Goal: Answer question/provide support: Answer question/provide support

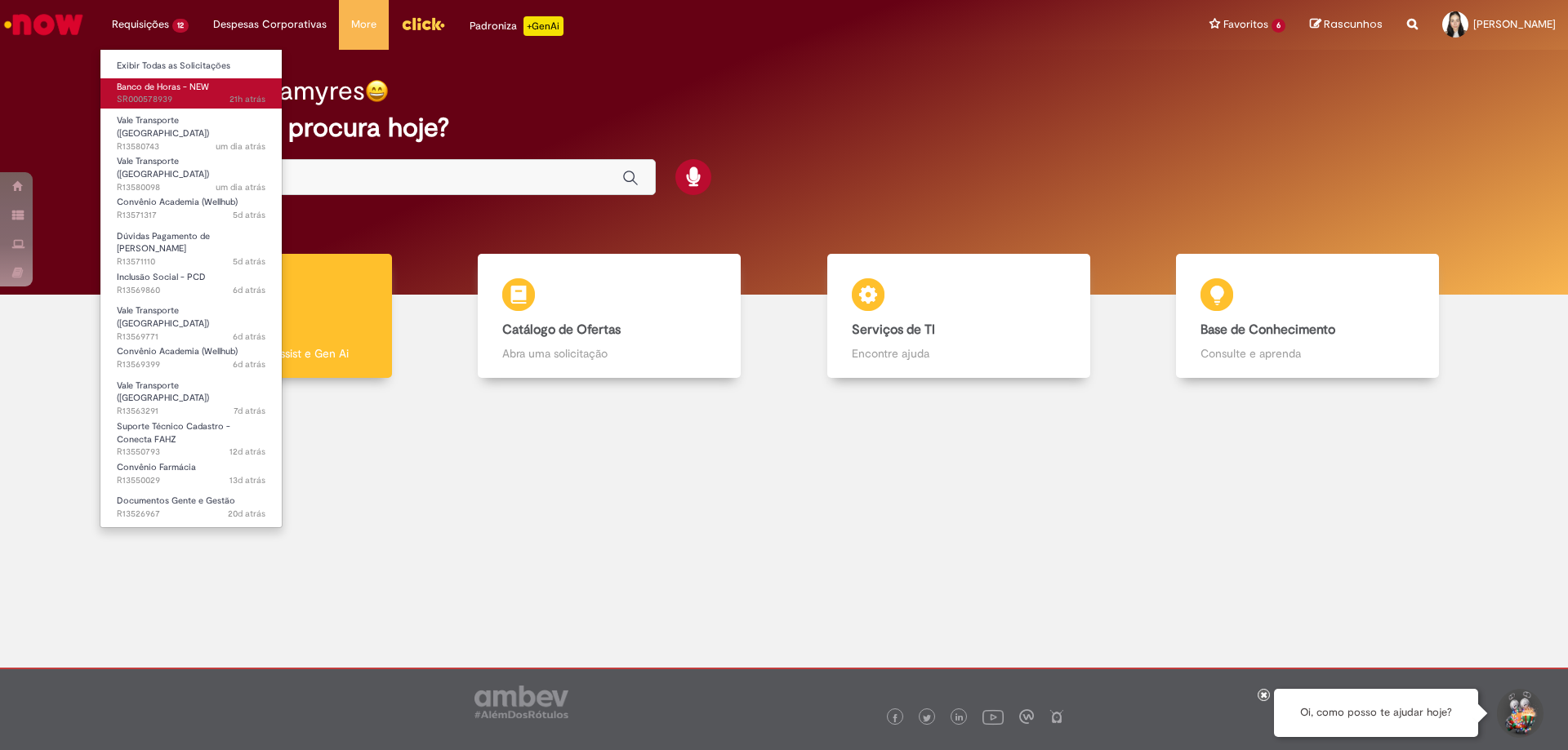
click at [135, 93] on span "Banco de Horas - NEW" at bounding box center [163, 86] width 93 height 12
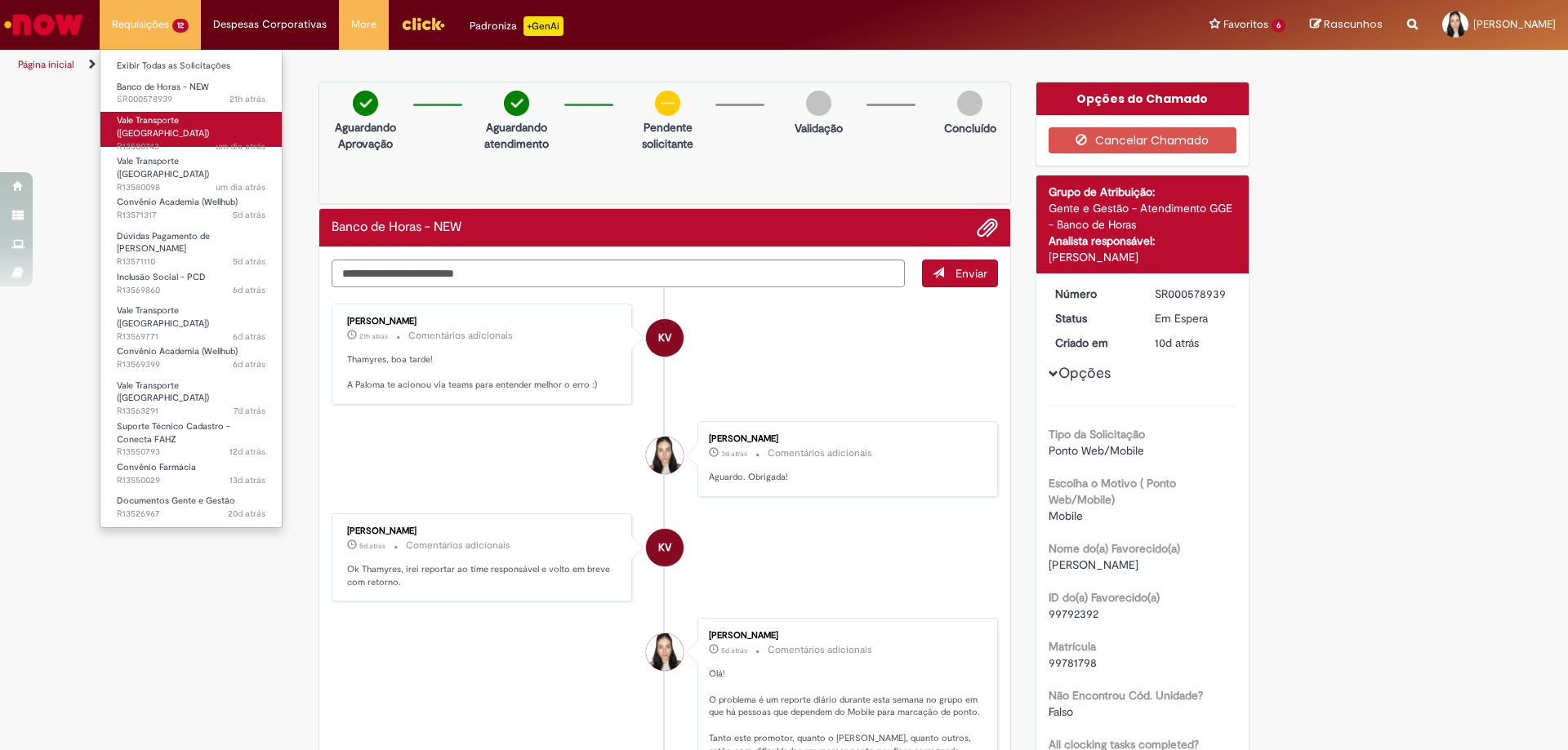
click at [154, 140] on span "um dia atrás um dia atrás R13580743" at bounding box center [190, 147] width 149 height 13
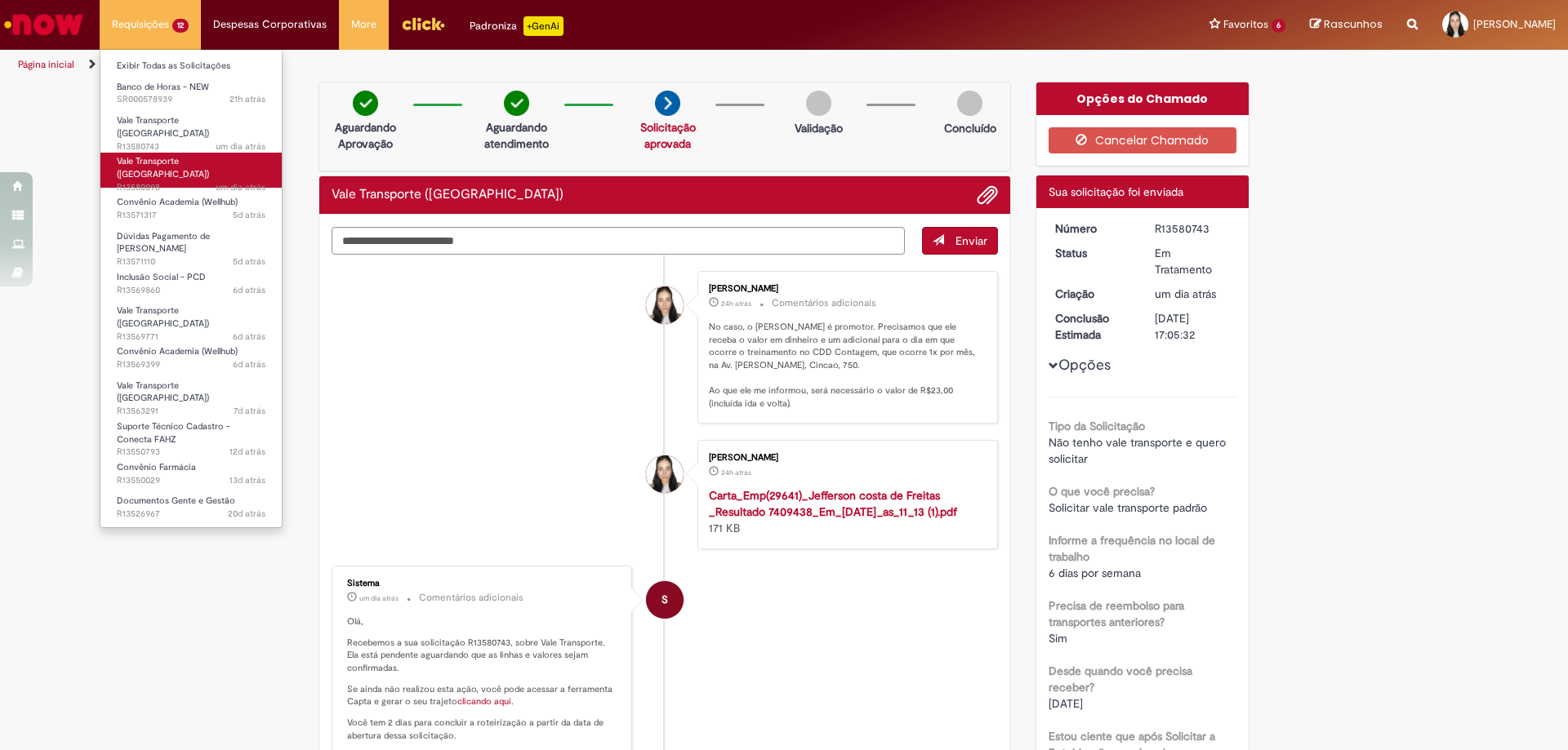
click at [157, 155] on span "Vale Transporte ([GEOGRAPHIC_DATA])" at bounding box center [163, 167] width 93 height 26
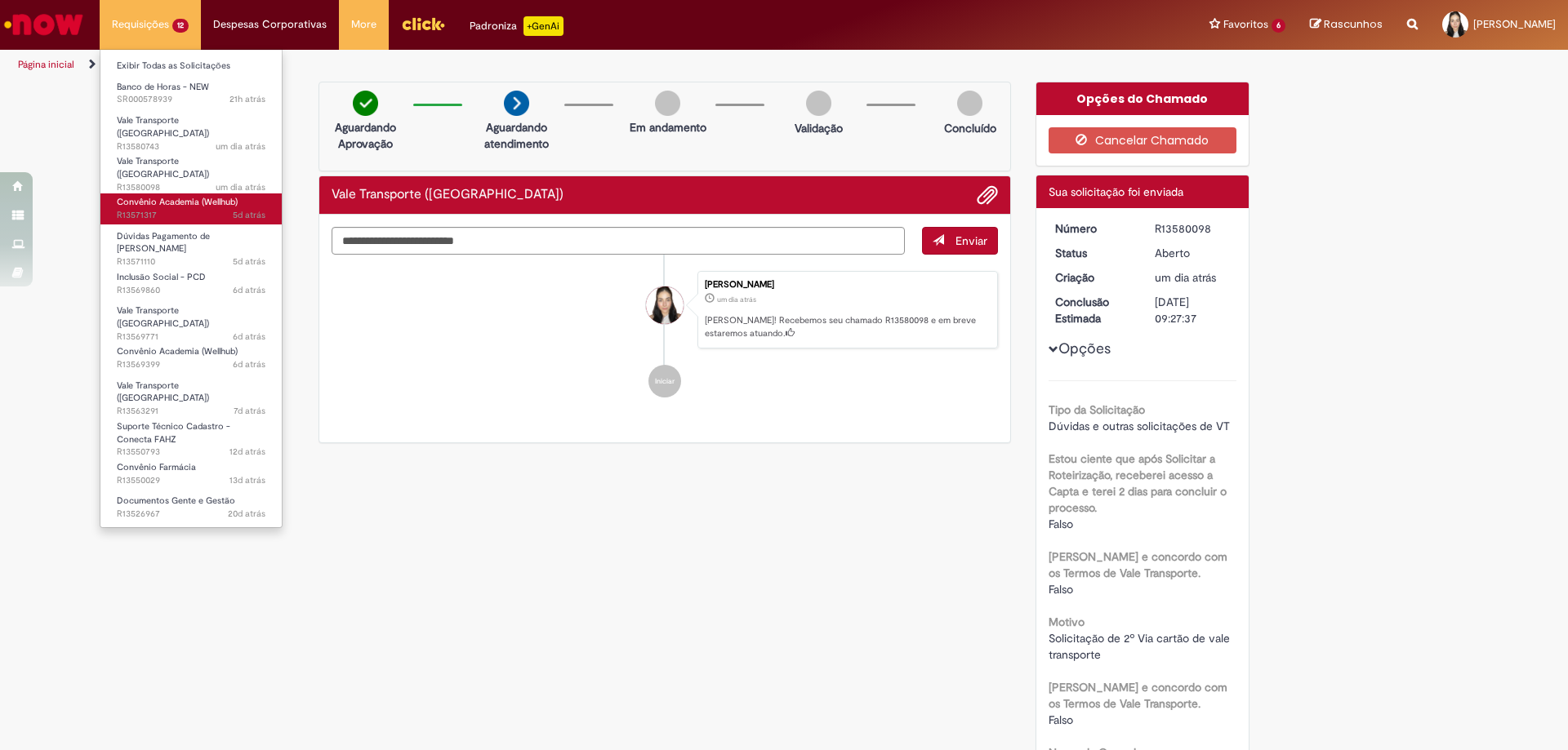
click at [183, 194] on link "Convênio Academia (Wellhub) 5d atrás 5 dias atrás R13571317" at bounding box center [191, 209] width 182 height 30
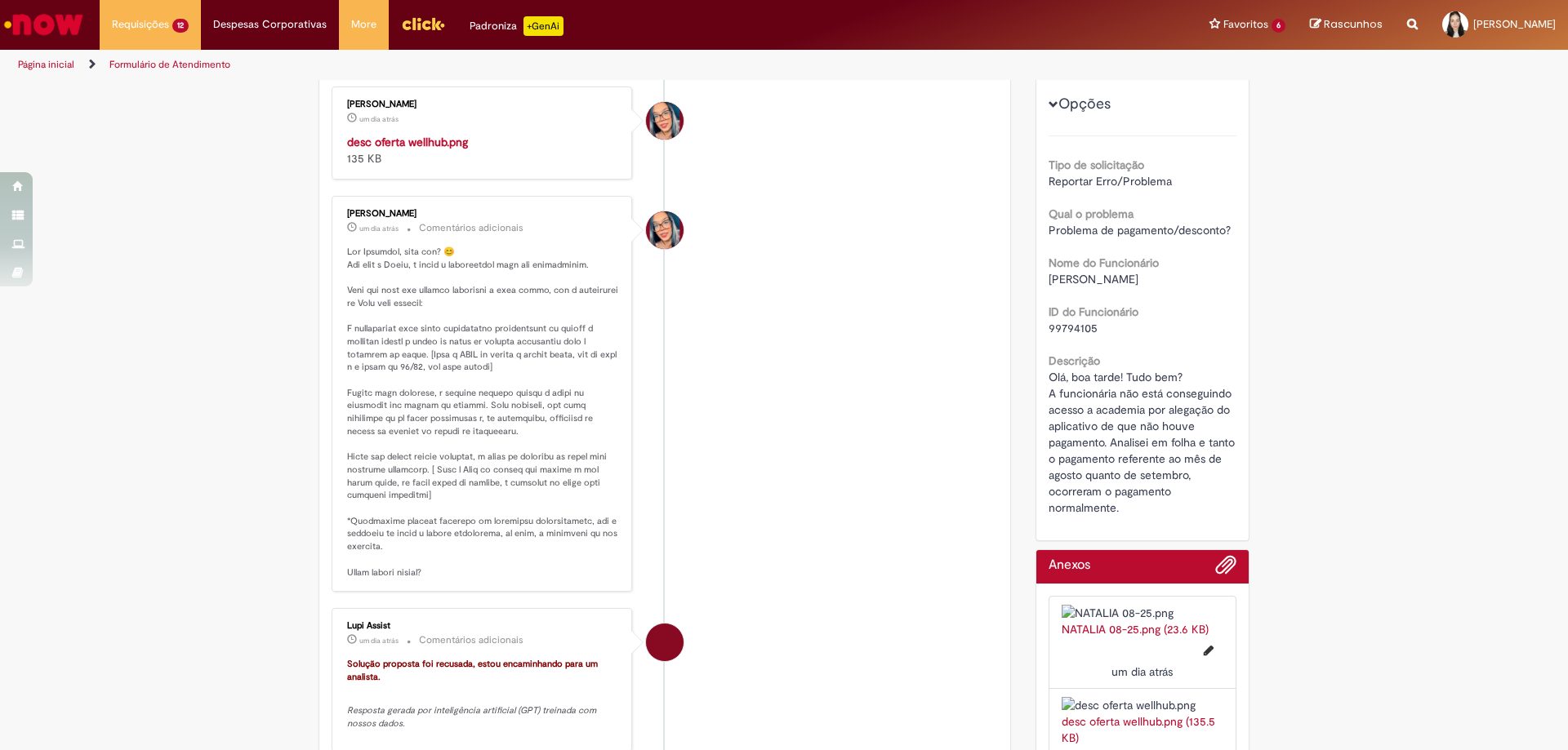
scroll to position [409, 0]
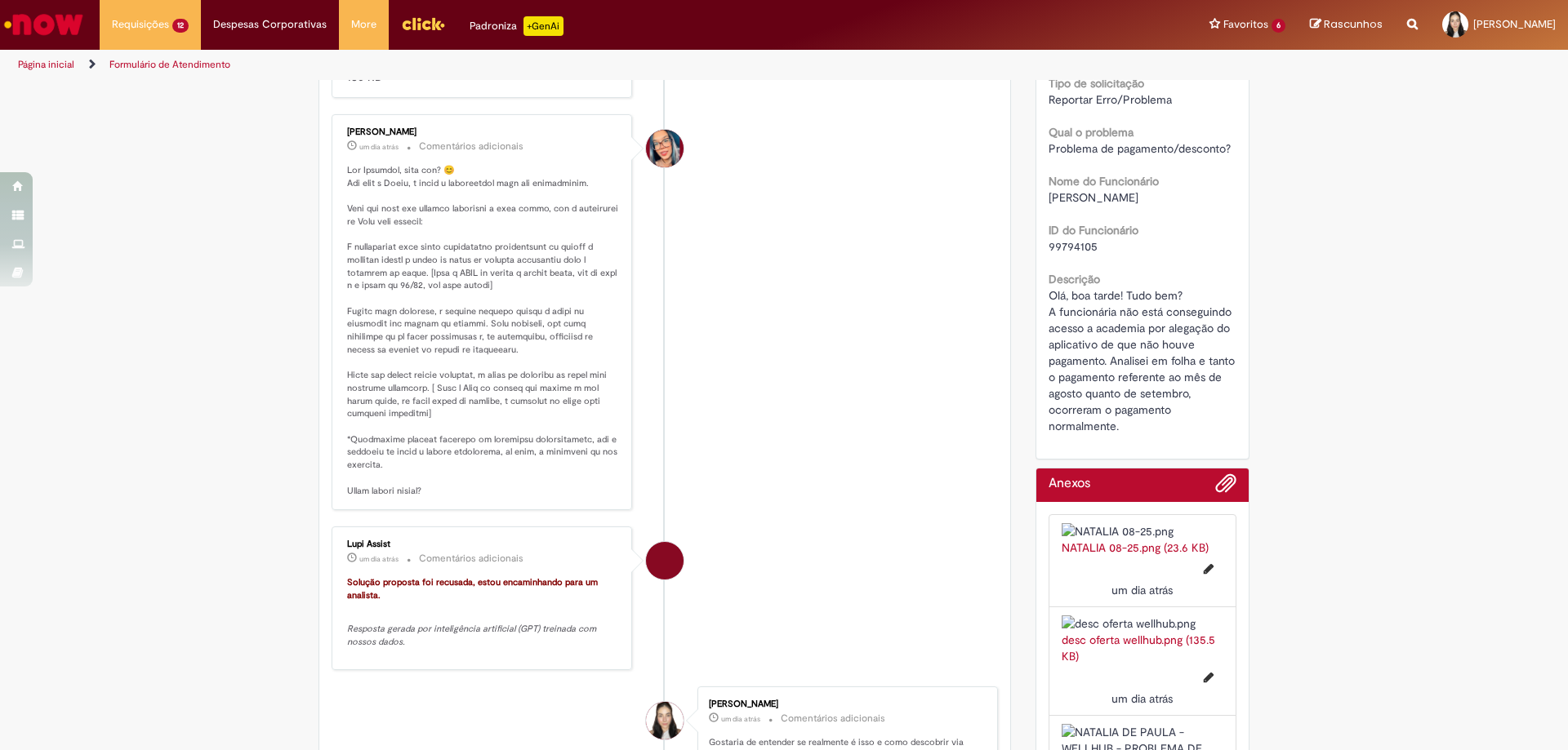
click at [523, 52] on img "Histórico de tíquete" at bounding box center [483, 52] width 272 height 0
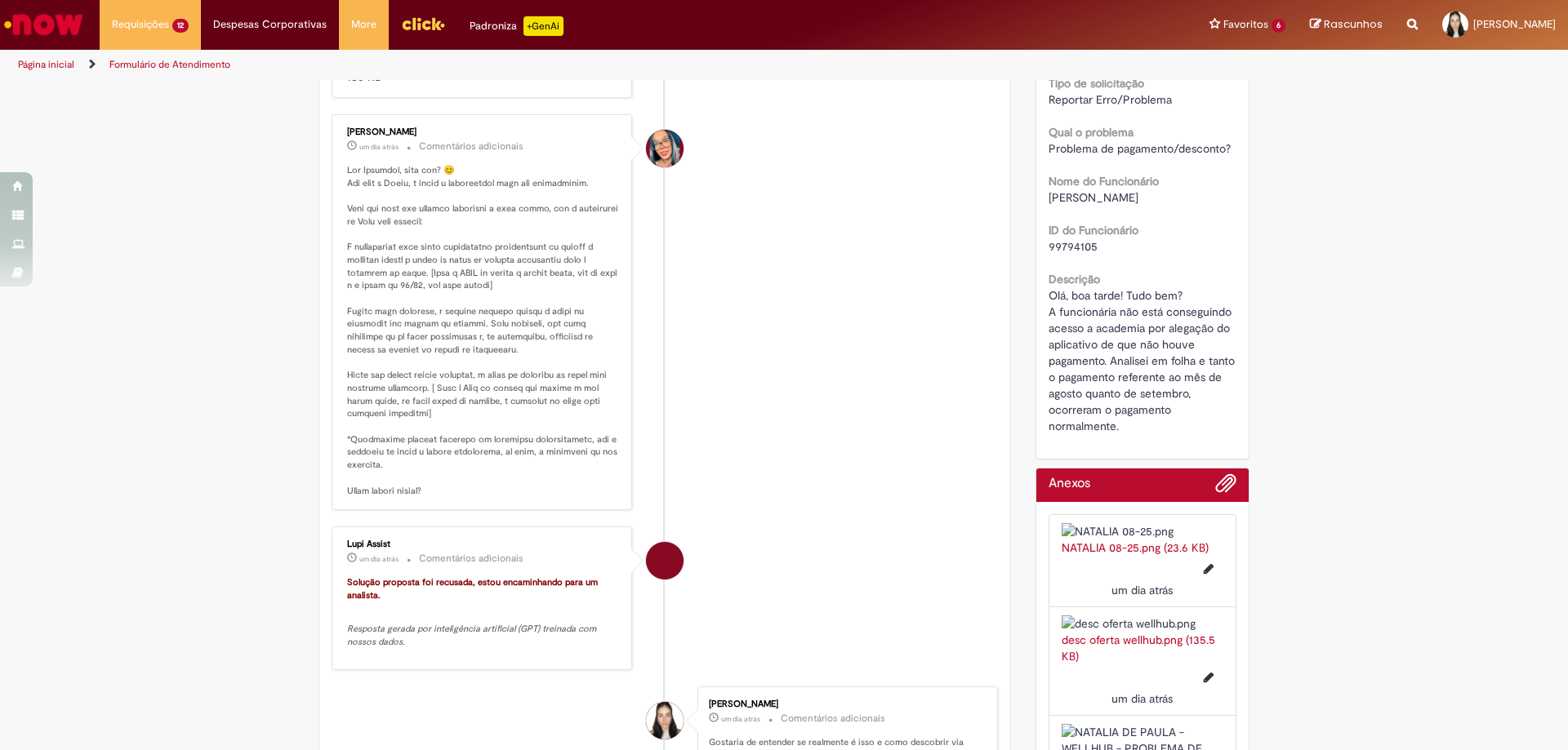
scroll to position [0, 0]
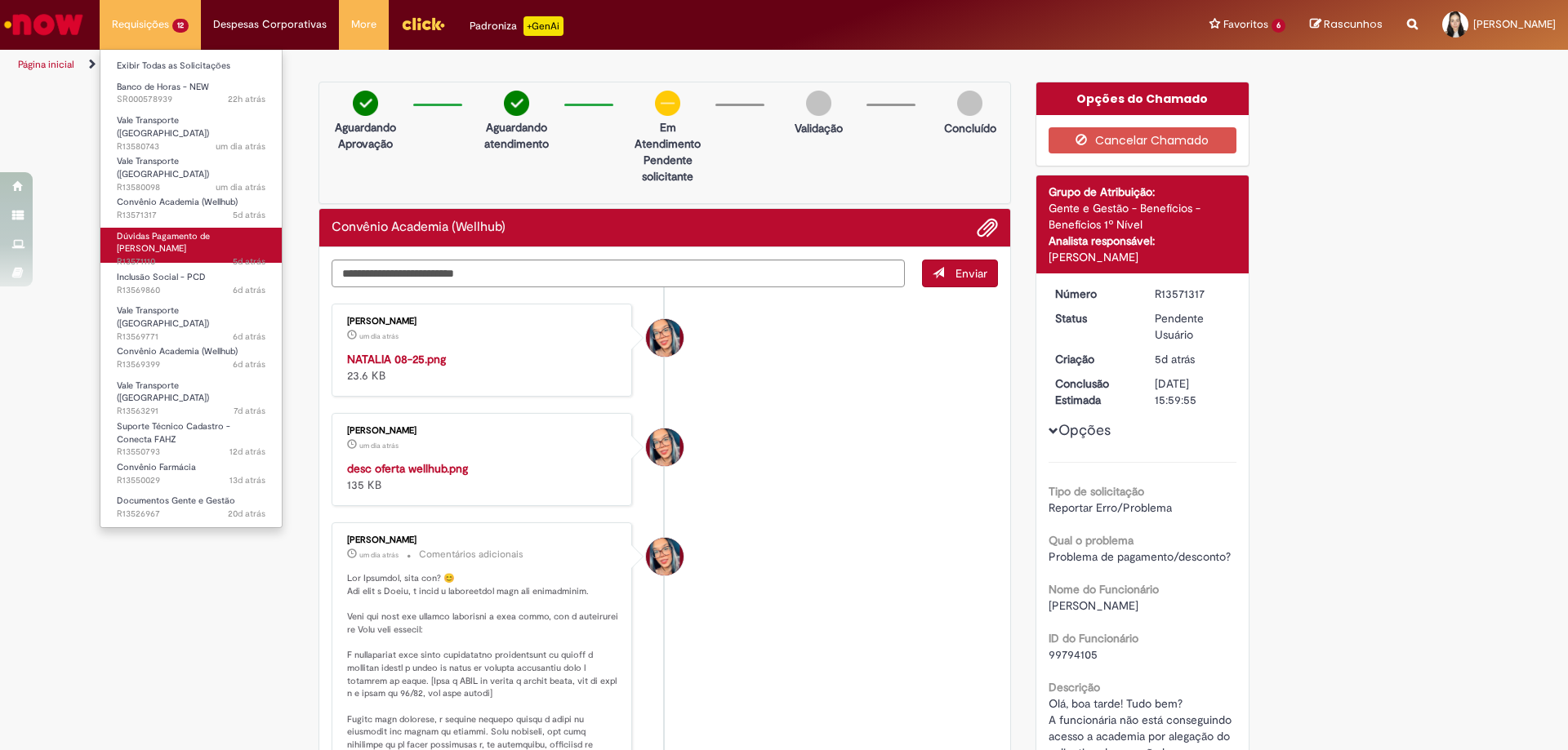
click at [195, 229] on link "Dúvidas Pagamento de Salário 5d atrás 5 dias atrás R13571110" at bounding box center [191, 245] width 182 height 35
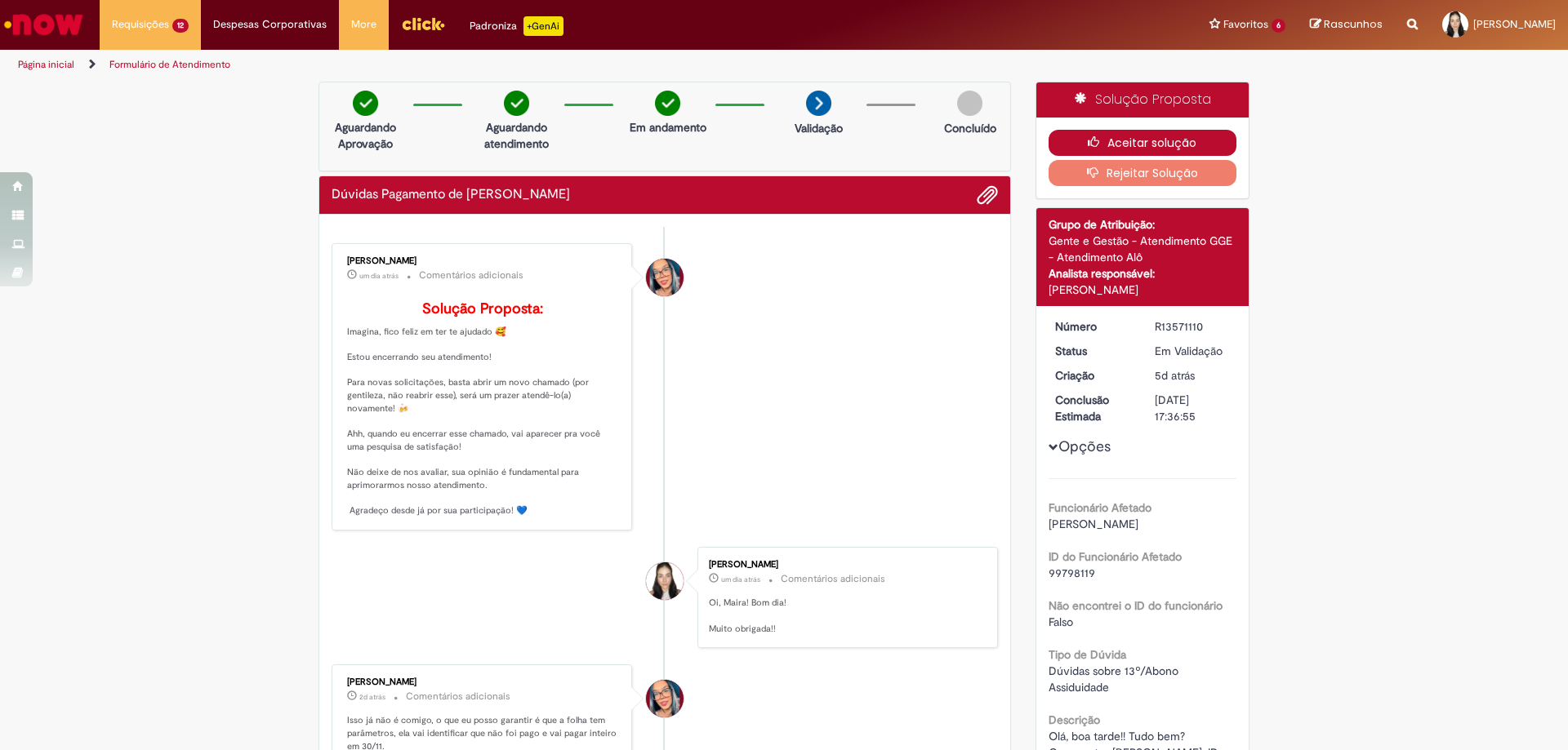
click at [1116, 145] on button "Aceitar solução" at bounding box center [1142, 143] width 188 height 26
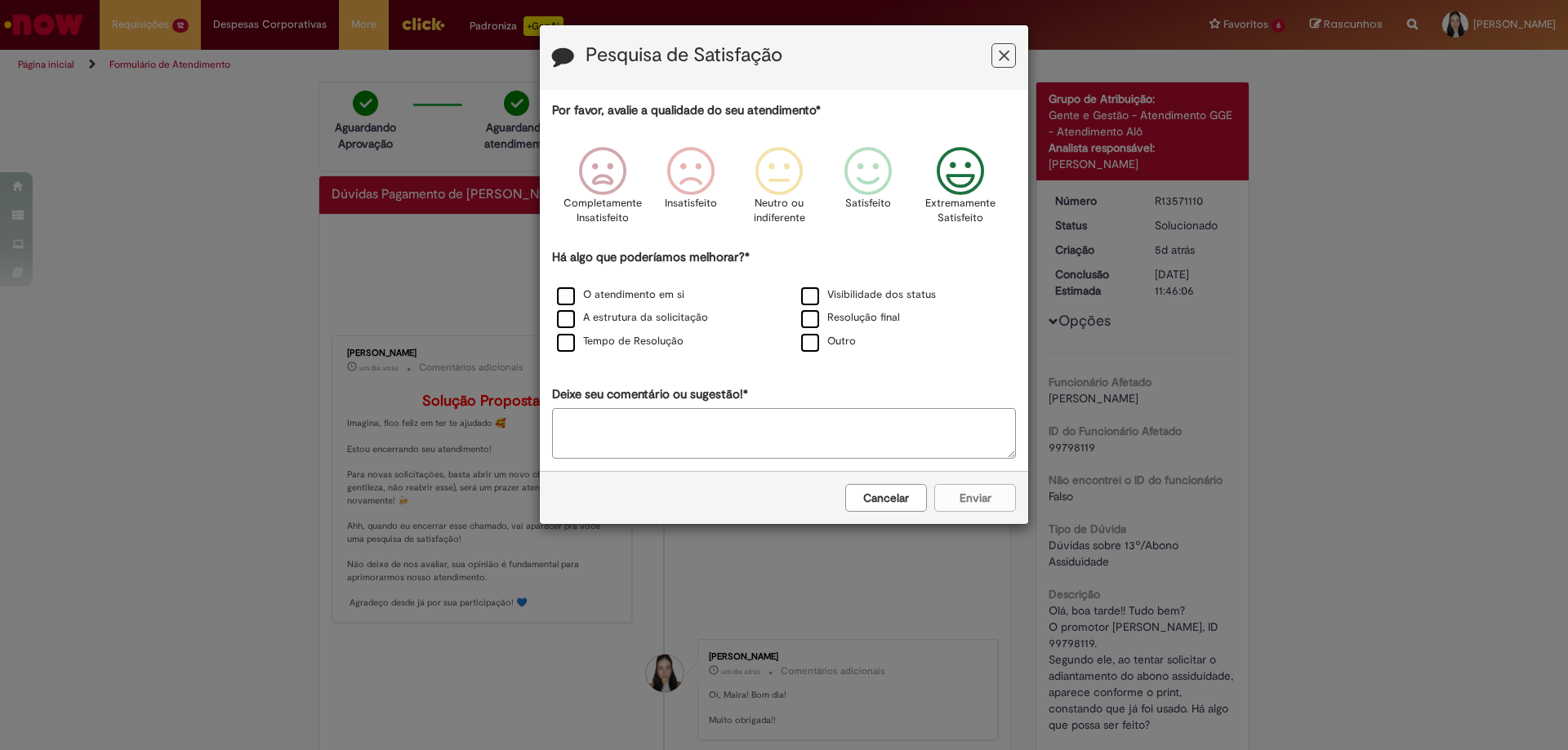
click at [970, 176] on icon "Feedback" at bounding box center [960, 171] width 62 height 49
click at [899, 295] on label "Visibilidade dos status" at bounding box center [869, 295] width 134 height 15
click at [890, 312] on label "Resolução final" at bounding box center [851, 318] width 98 height 15
click at [661, 345] on label "Tempo de Resolução" at bounding box center [621, 341] width 127 height 15
click at [673, 318] on label "A estrutura da solicitação" at bounding box center [633, 318] width 151 height 15
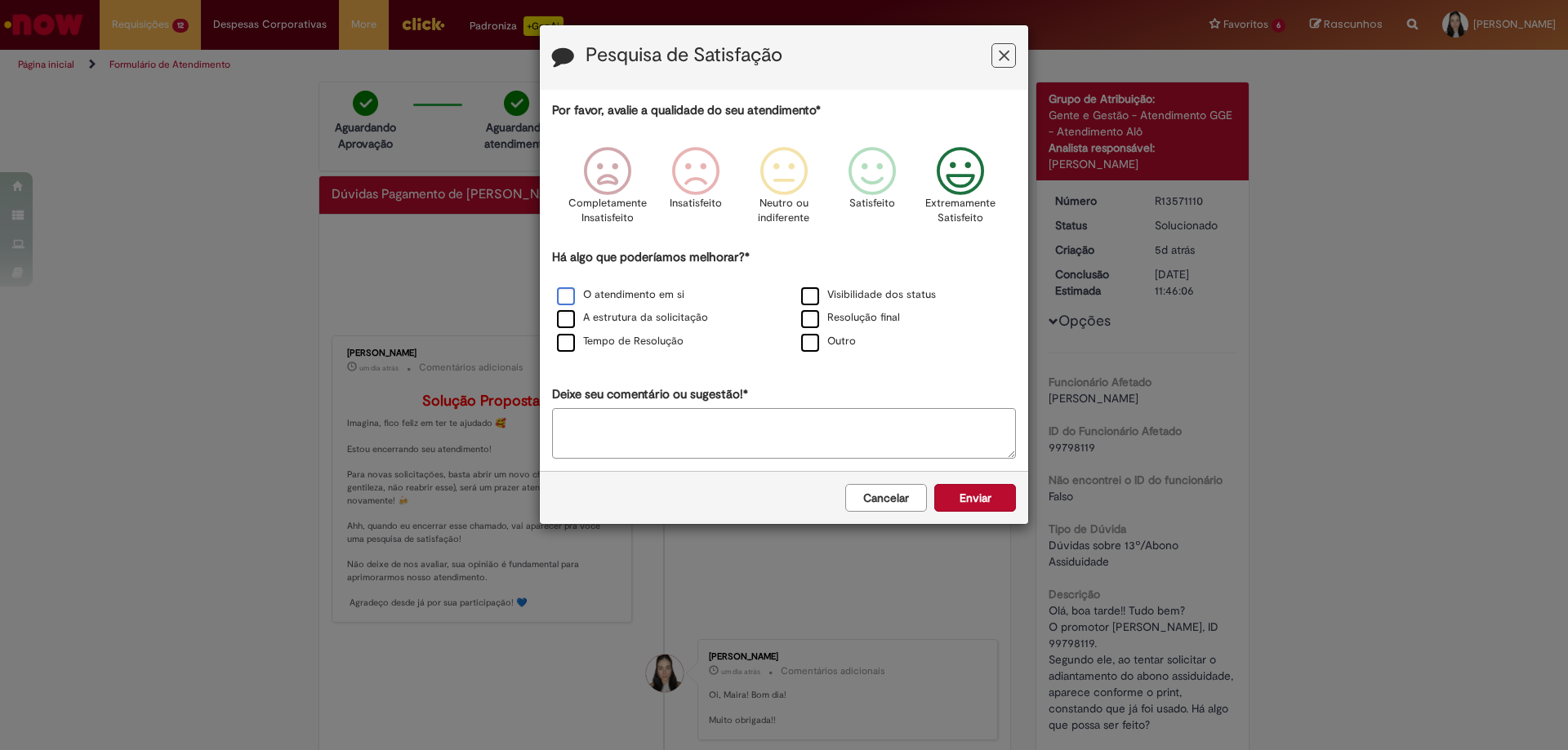
click at [669, 295] on label "O atendimento em si" at bounding box center [621, 295] width 128 height 15
click at [969, 487] on button "Enviar" at bounding box center [975, 497] width 81 height 27
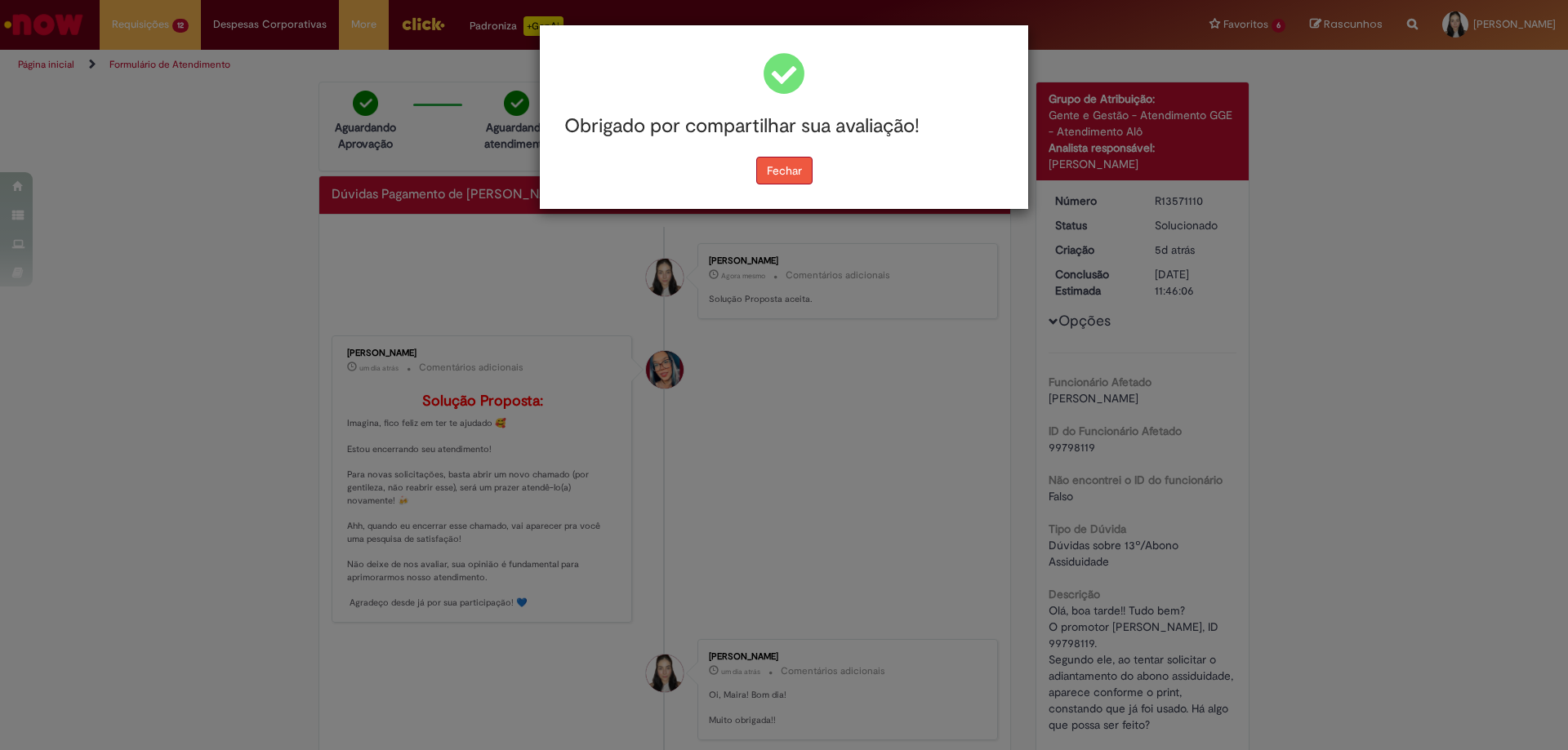
click at [796, 179] on button "Fechar" at bounding box center [784, 170] width 57 height 27
